Goal: Browse casually

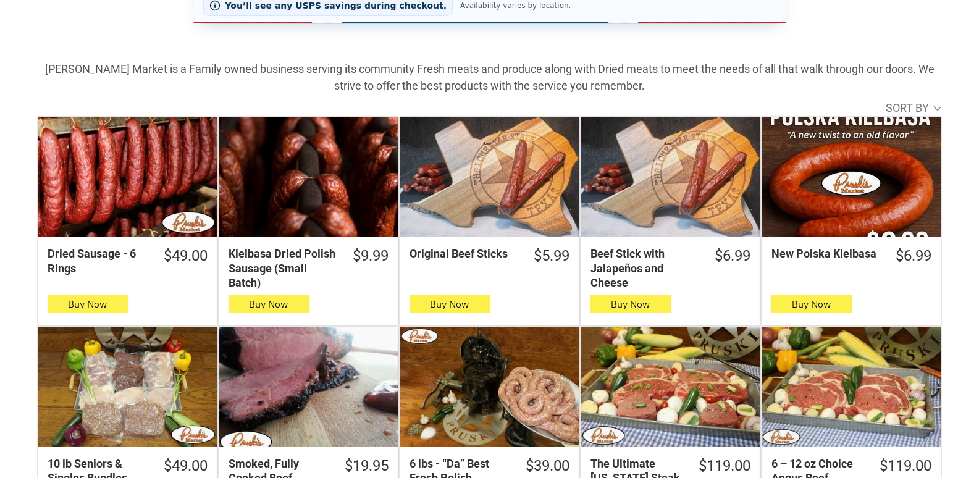
scroll to position [371, 0]
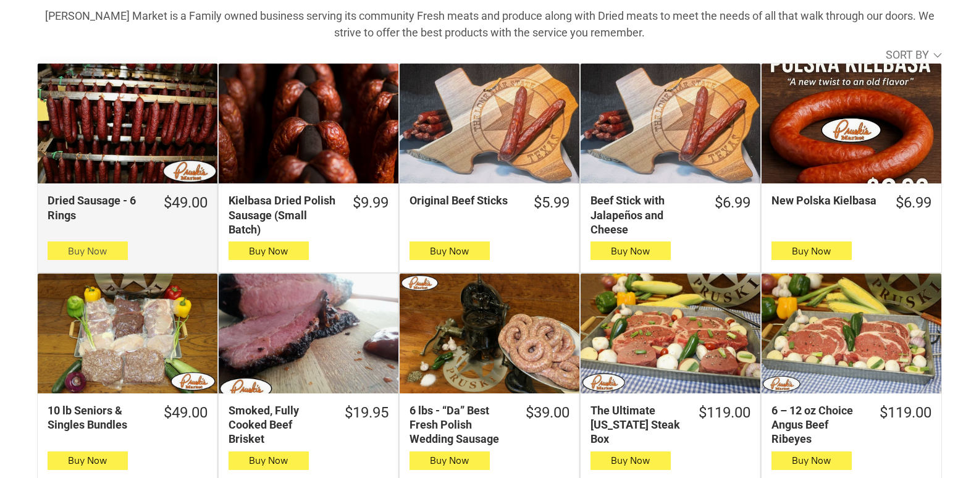
click at [51, 250] on button "Buy Now" at bounding box center [88, 250] width 80 height 19
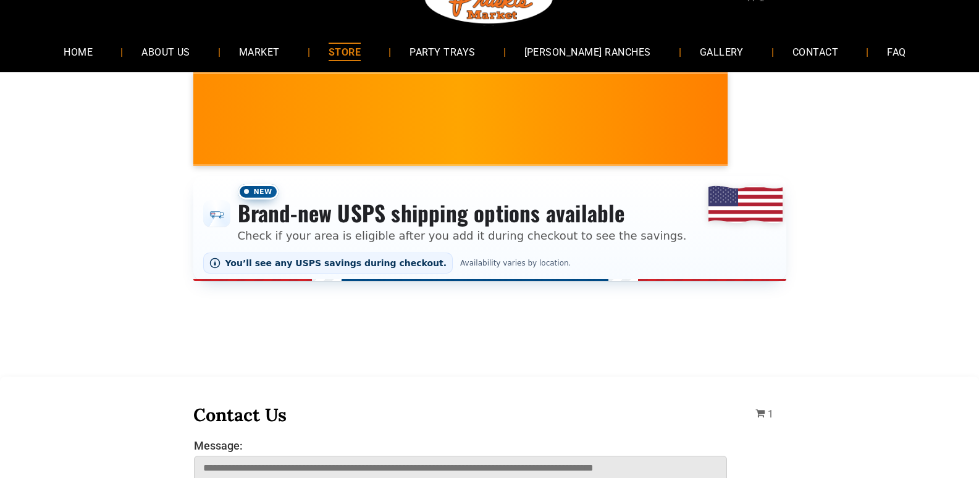
scroll to position [0, 0]
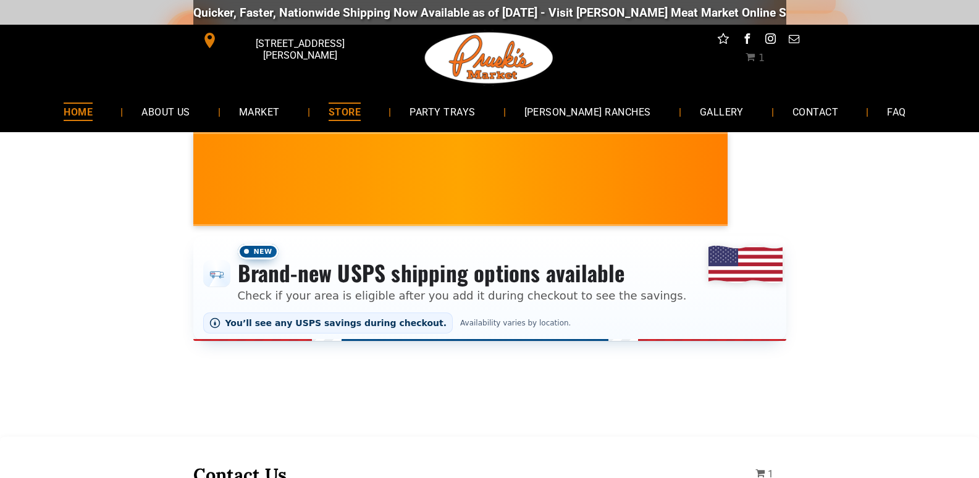
click at [103, 124] on link "HOME" at bounding box center [78, 111] width 66 height 33
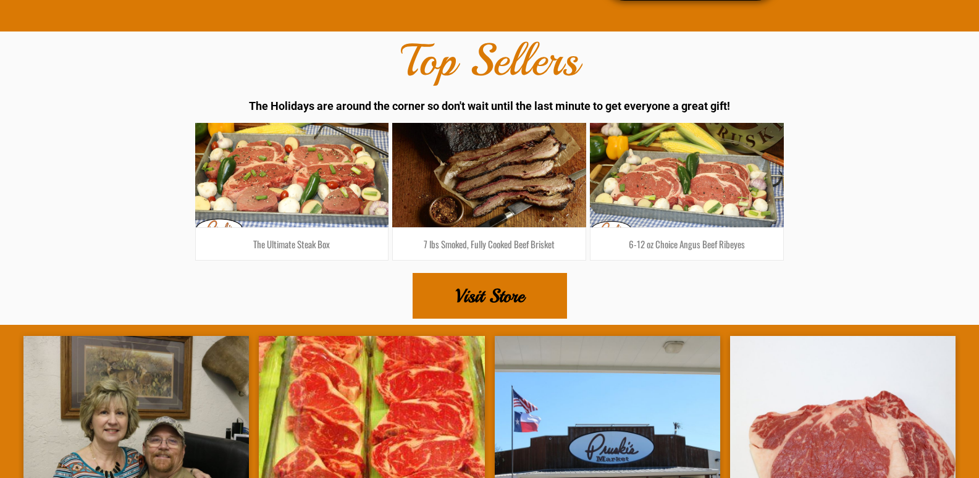
scroll to position [1976, 0]
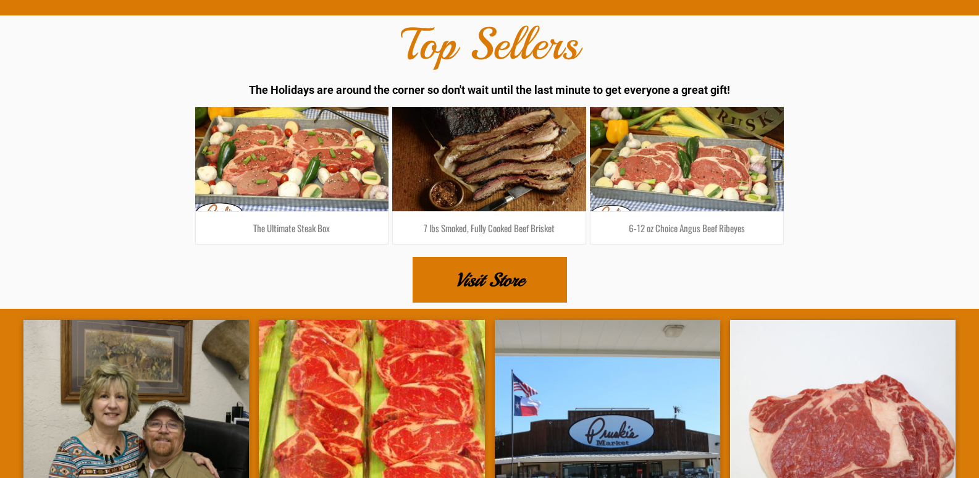
click at [535, 257] on link "Visit Store" at bounding box center [490, 280] width 154 height 46
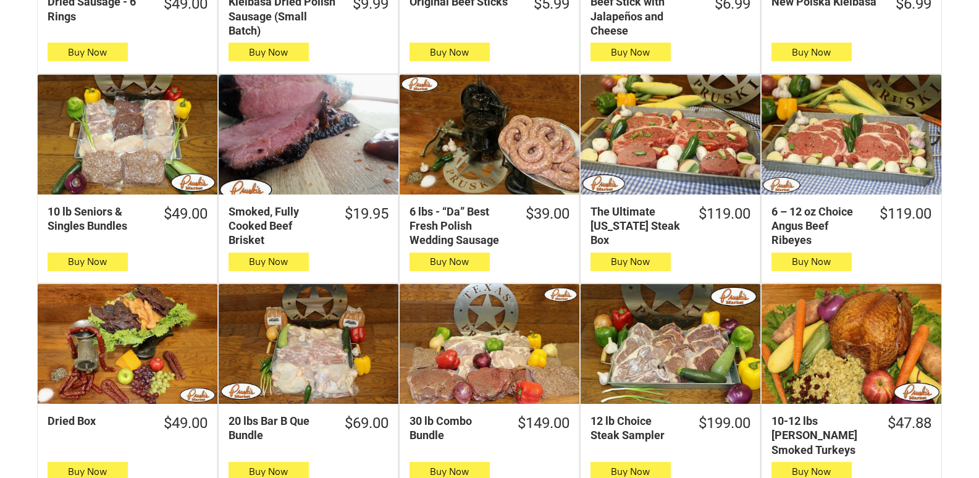
scroll to position [556, 0]
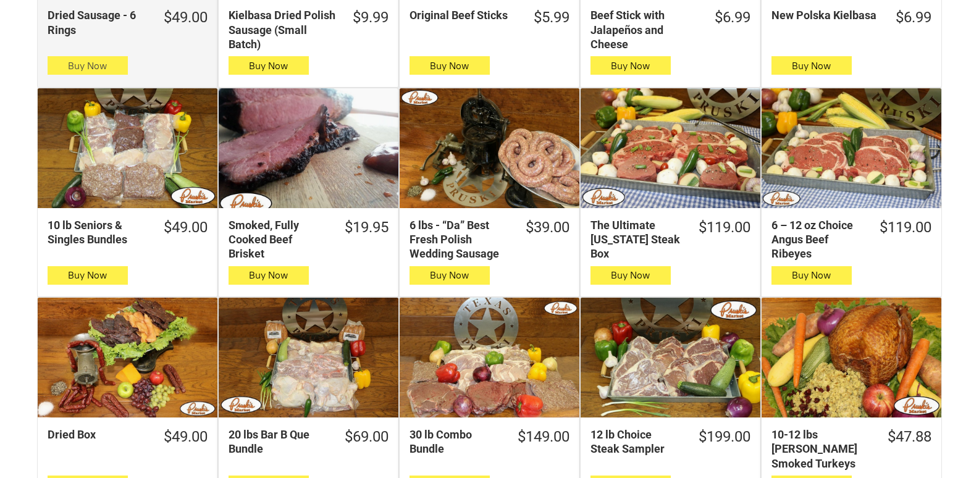
click at [80, 67] on span "button" at bounding box center [87, 65] width 18 height 17
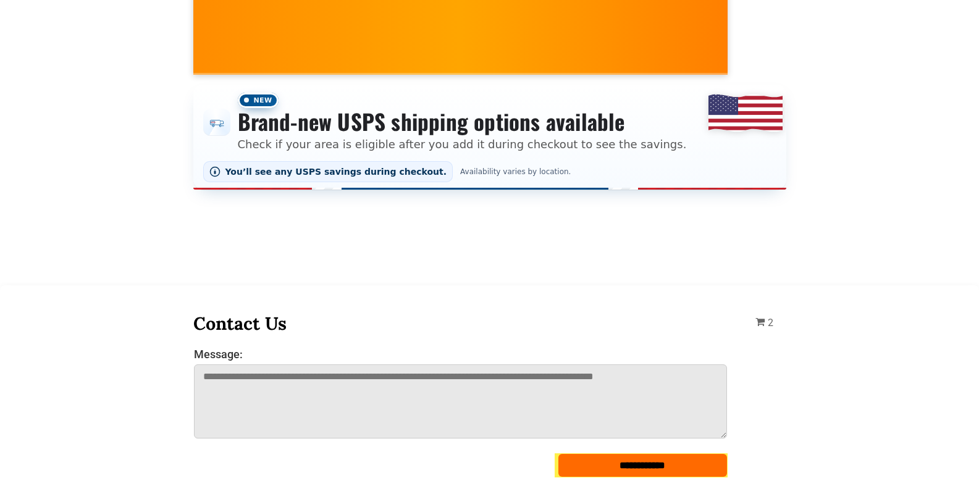
scroll to position [0, 0]
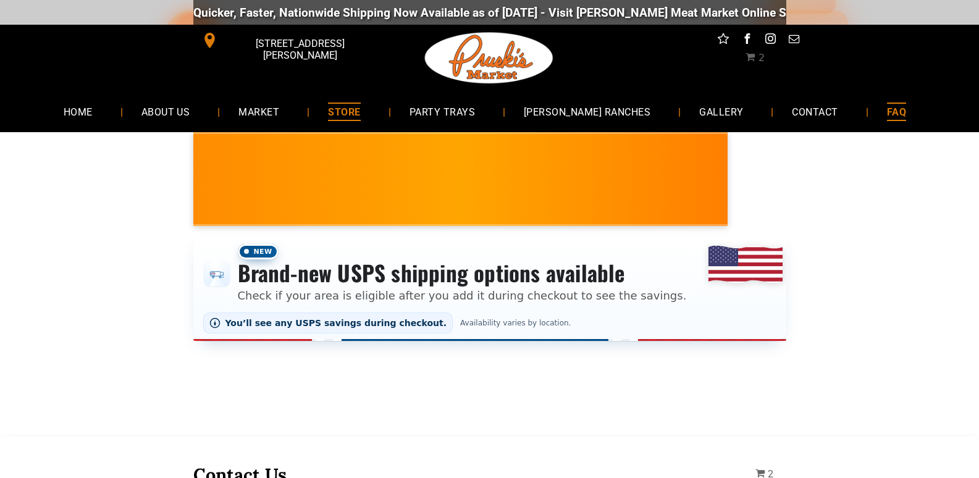
click at [868, 125] on link "FAQ" at bounding box center [896, 111] width 56 height 33
